Goal: Transaction & Acquisition: Purchase product/service

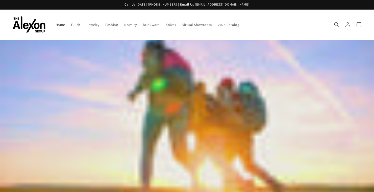
click at [71, 22] on span "Plush" at bounding box center [75, 24] width 9 height 5
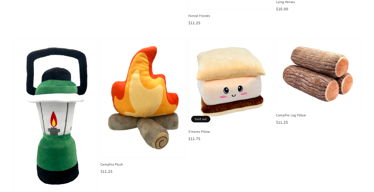
scroll to position [837, 0]
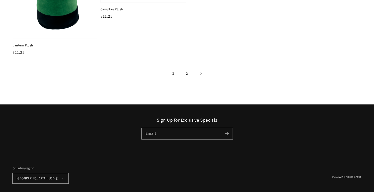
click at [185, 68] on link "2" at bounding box center [186, 73] width 11 height 11
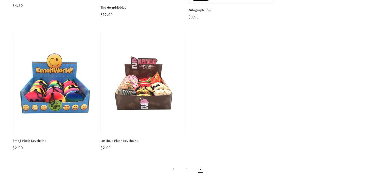
scroll to position [162, 0]
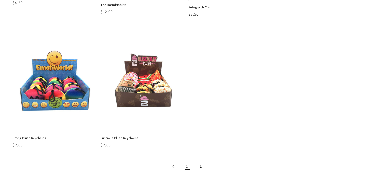
click at [188, 162] on link "1" at bounding box center [186, 166] width 11 height 11
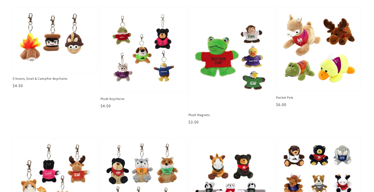
scroll to position [55, 0]
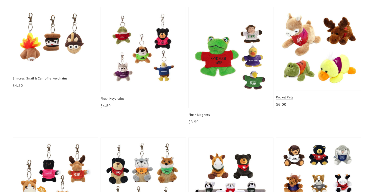
click at [293, 86] on link "Pocket Pets Pocket Pets Regular price $6.00 Regular price Sale price $6.00 Unit…" at bounding box center [318, 57] width 85 height 101
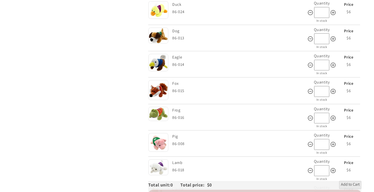
scroll to position [389, 0]
click at [335, 88] on icon at bounding box center [332, 90] width 5 height 5
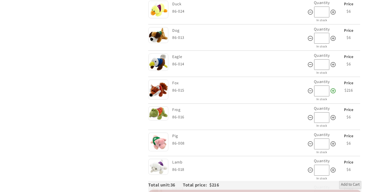
click at [335, 88] on icon at bounding box center [332, 90] width 5 height 5
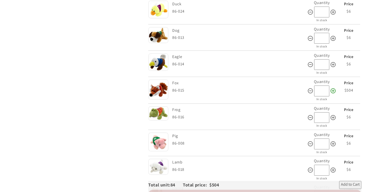
type input "**"
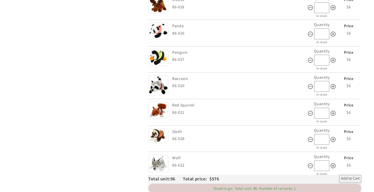
scroll to position [605, 0]
